Goal: Check status: Check status

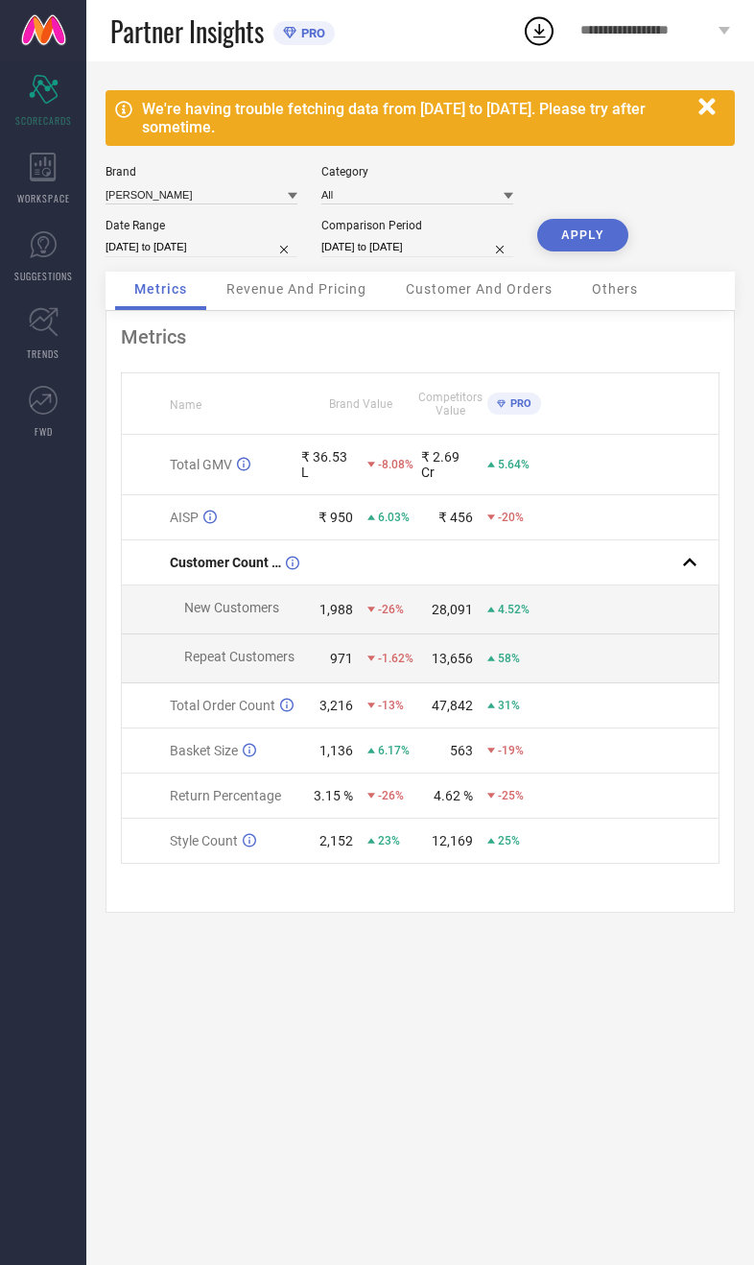
select select "8"
select select "2025"
select select "9"
select select "2025"
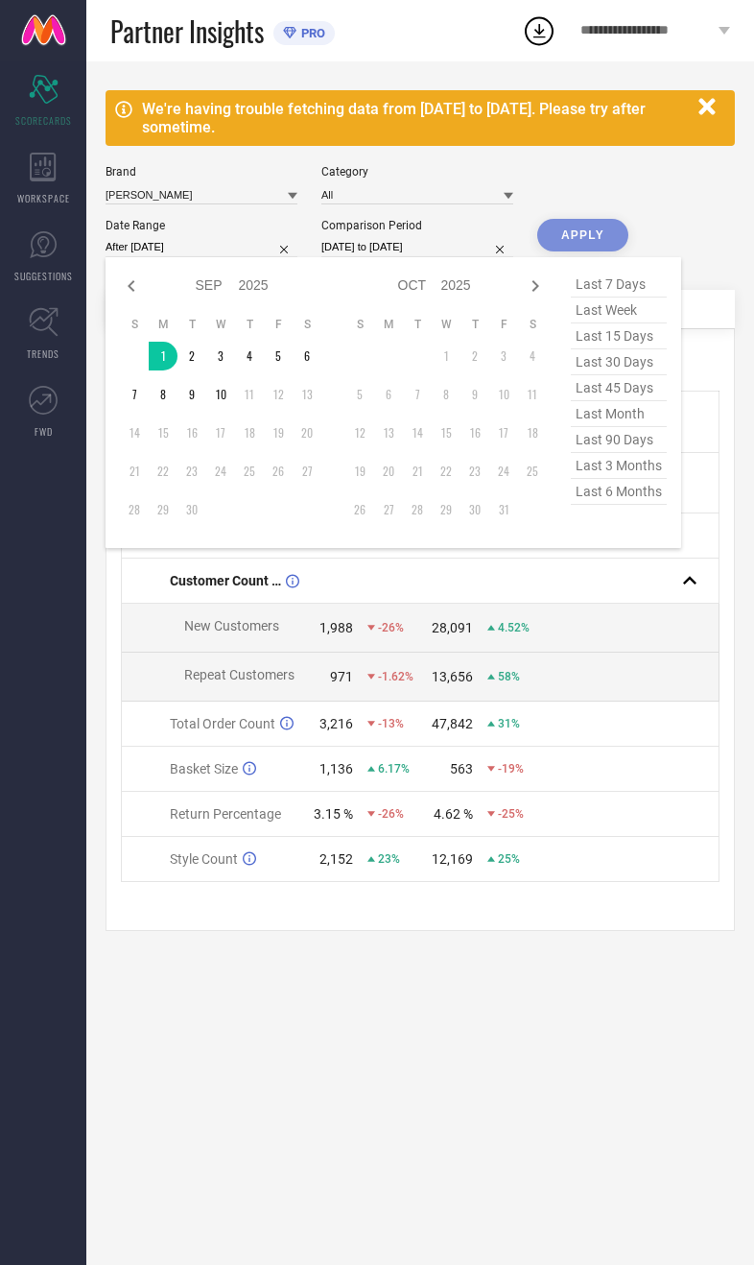
type input "01-09-2025 to 09-09-2025"
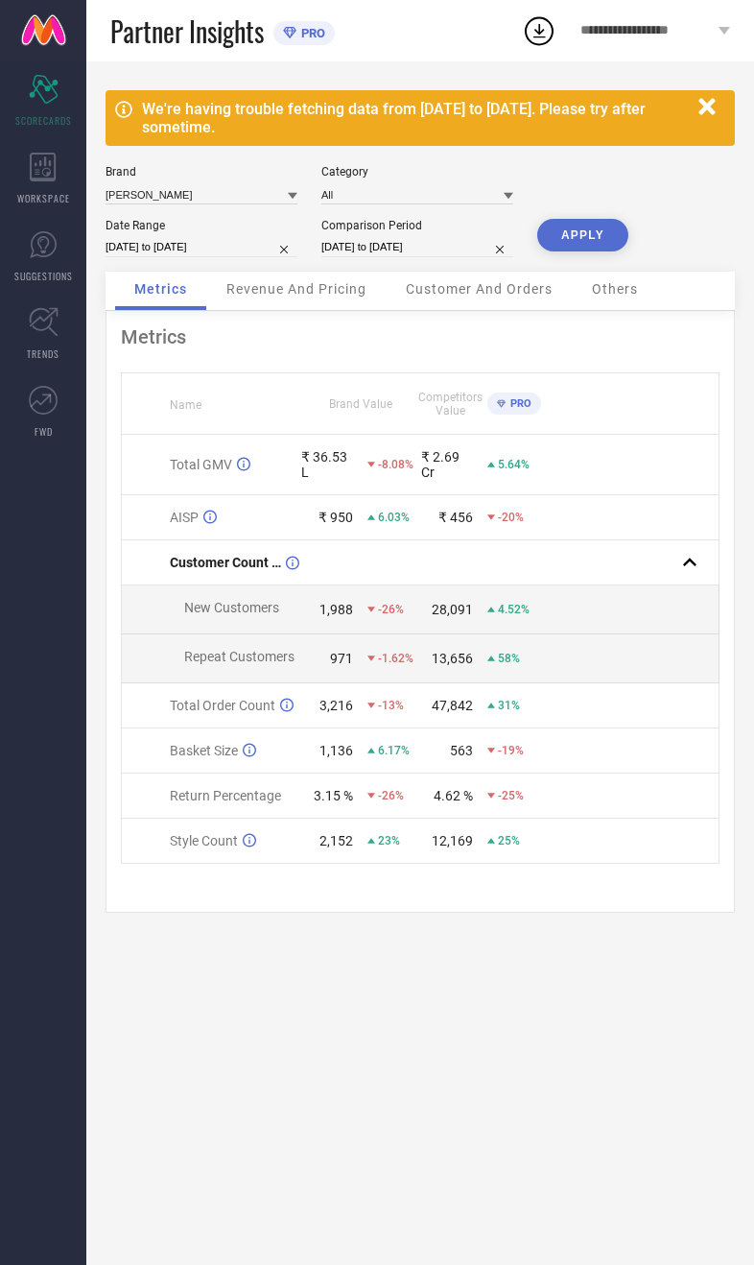
click at [585, 251] on button "APPLY" at bounding box center [583, 235] width 91 height 33
select select "8"
select select "2025"
select select "9"
select select "2025"
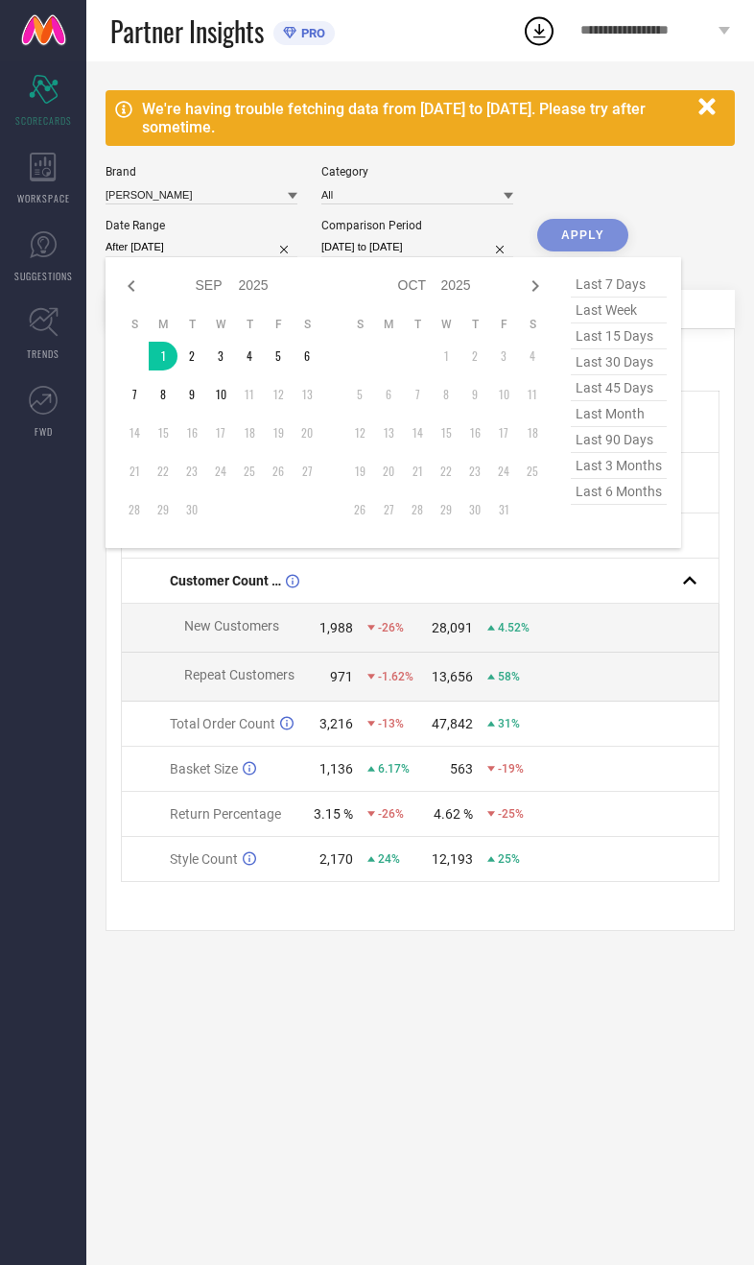
type input "01-09-2025 to 10-09-2025"
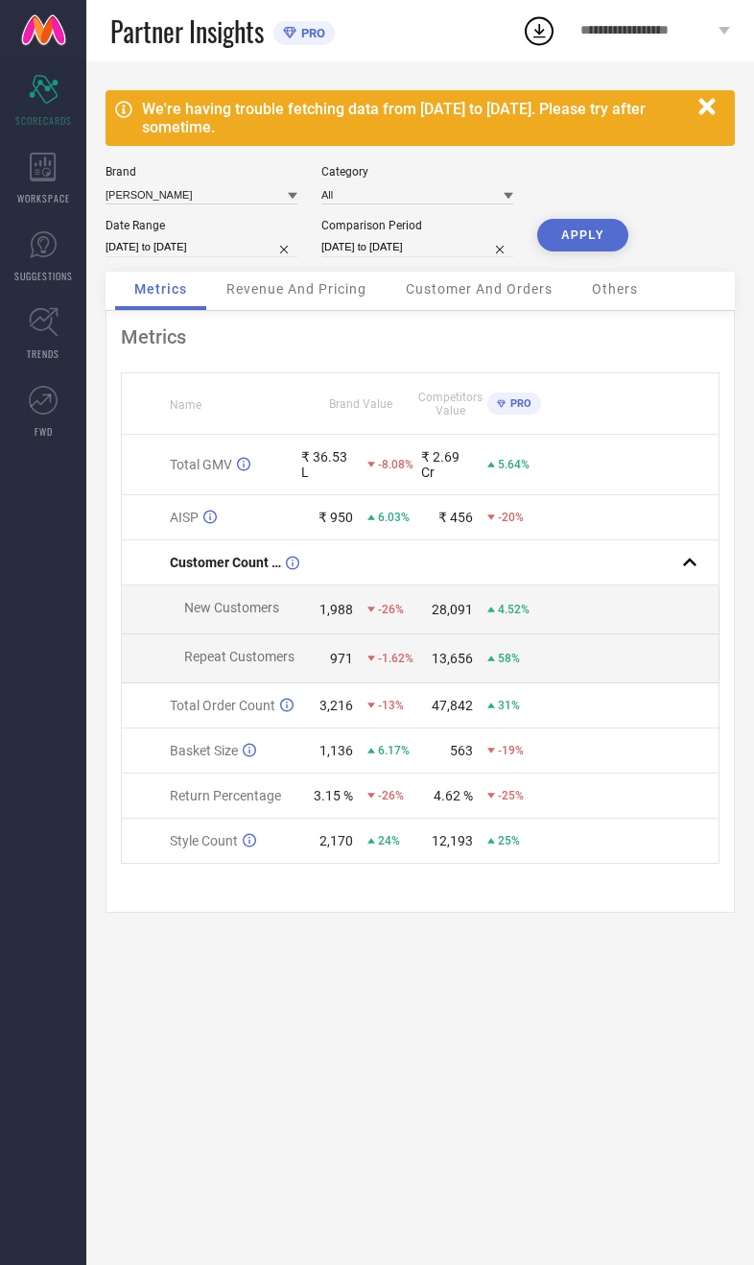
click at [615, 251] on button "APPLY" at bounding box center [583, 235] width 91 height 33
